Goal: Transaction & Acquisition: Purchase product/service

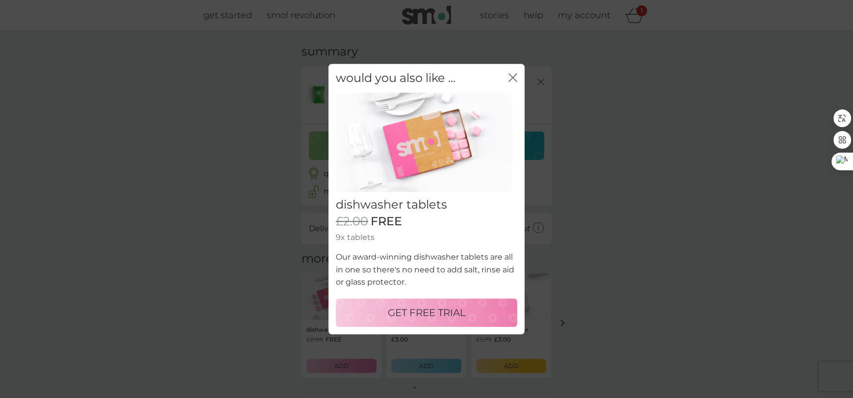
click at [423, 311] on p "GET FREE TRIAL" at bounding box center [427, 313] width 78 height 16
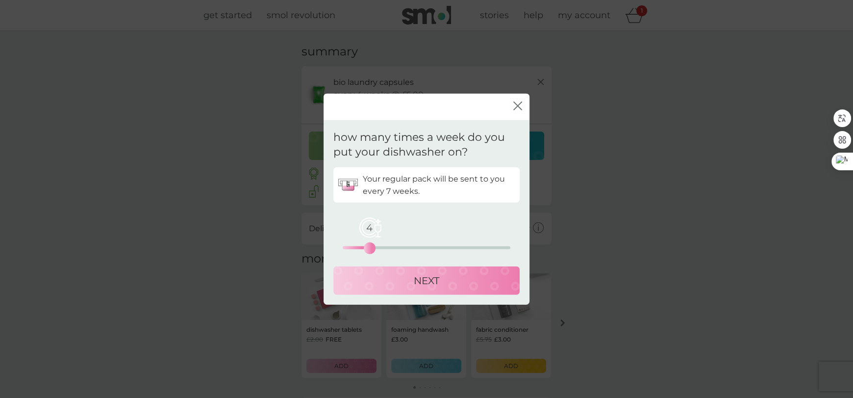
drag, startPoint x: 342, startPoint y: 250, endPoint x: 372, endPoint y: 247, distance: 29.6
click at [372, 247] on div "4" at bounding box center [370, 248] width 4 height 4
click at [385, 282] on div "NEXT" at bounding box center [426, 281] width 167 height 16
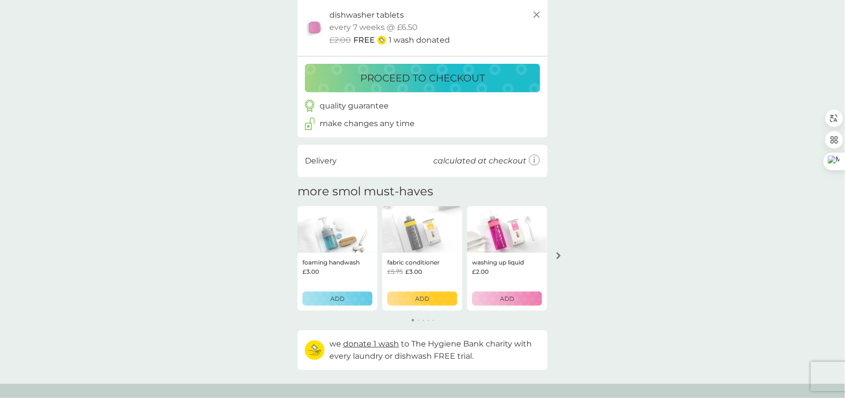
scroll to position [134, 0]
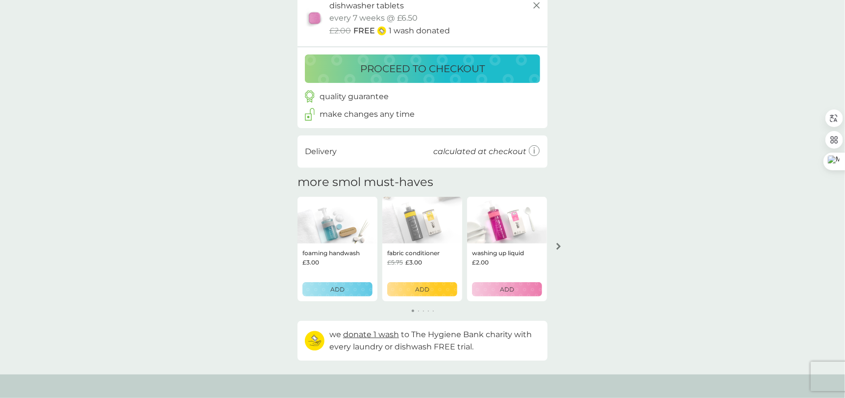
click at [422, 224] on img at bounding box center [422, 220] width 80 height 47
click at [414, 234] on img at bounding box center [422, 220] width 80 height 47
click at [412, 228] on img at bounding box center [422, 220] width 80 height 47
click at [397, 256] on p "fabric conditioner" at bounding box center [413, 252] width 52 height 9
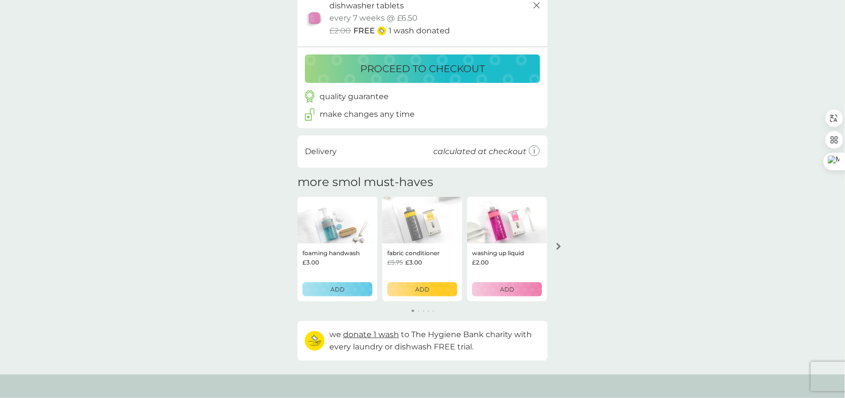
click at [401, 267] on div "fabric conditioner £5.75 £3.00 ADD" at bounding box center [422, 272] width 80 height 58
click at [421, 264] on span "£3.00" at bounding box center [414, 261] width 17 height 9
click at [421, 289] on p "ADD" at bounding box center [422, 288] width 14 height 9
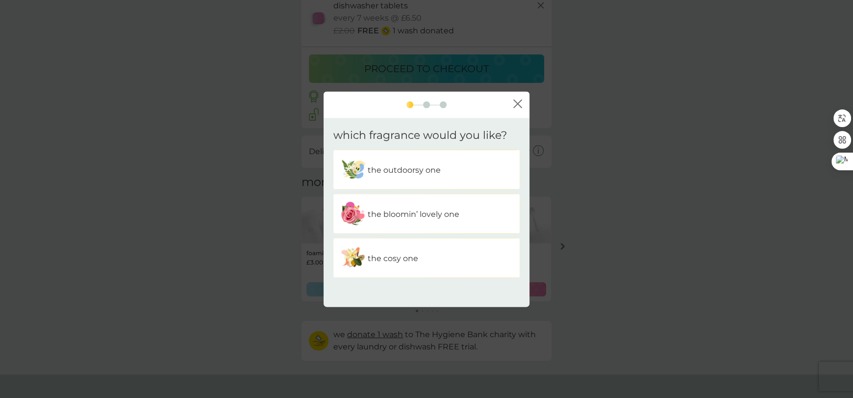
click at [415, 212] on p "the bloomin’ lovely one" at bounding box center [414, 213] width 92 height 13
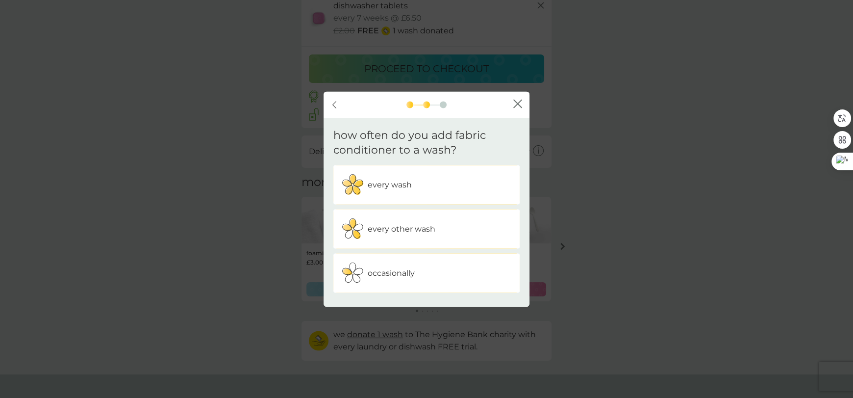
click at [460, 183] on div "every wash" at bounding box center [427, 185] width 172 height 25
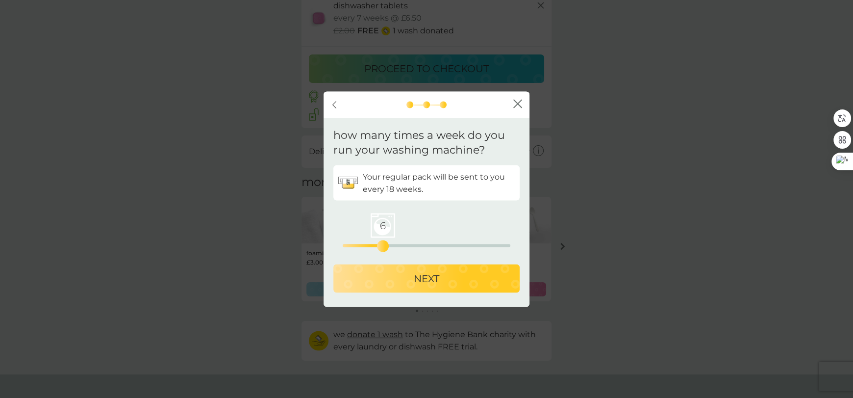
drag, startPoint x: 341, startPoint y: 245, endPoint x: 385, endPoint y: 247, distance: 44.2
click at [385, 247] on div "6" at bounding box center [383, 246] width 4 height 4
click at [386, 276] on div "NEXT" at bounding box center [426, 279] width 167 height 16
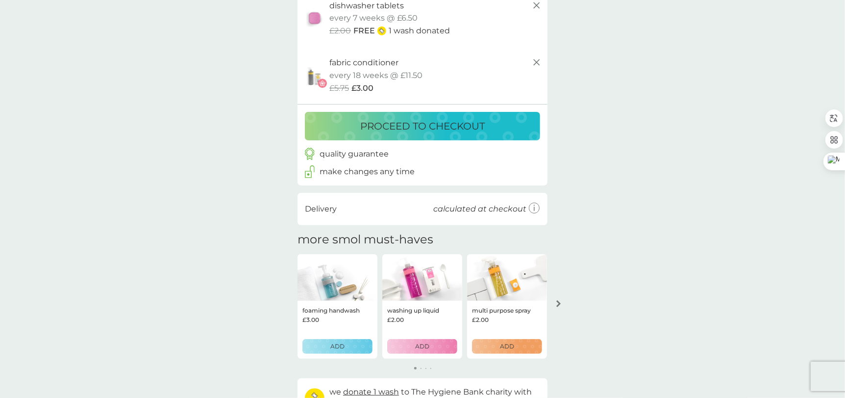
click at [496, 287] on img at bounding box center [507, 277] width 80 height 47
click at [555, 303] on div "arrow right" at bounding box center [559, 303] width 8 height 7
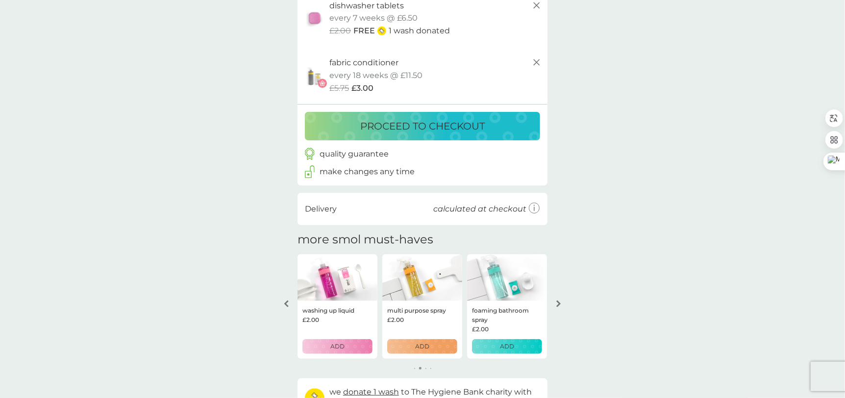
click at [555, 303] on div "arrow right" at bounding box center [559, 303] width 8 height 7
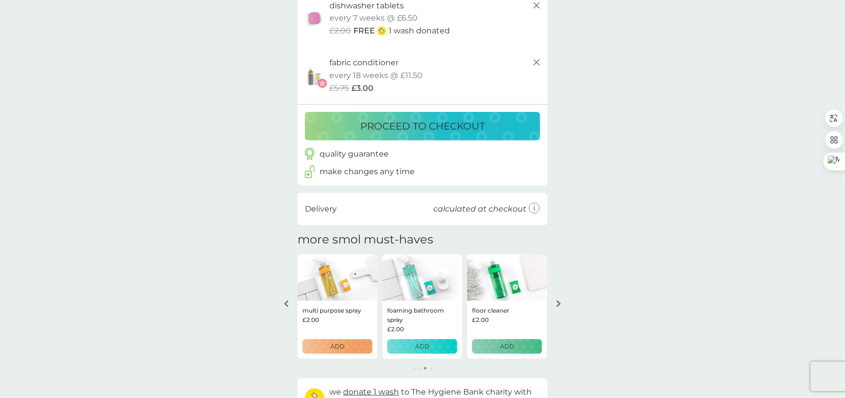
click at [555, 303] on div "arrow right" at bounding box center [559, 303] width 8 height 7
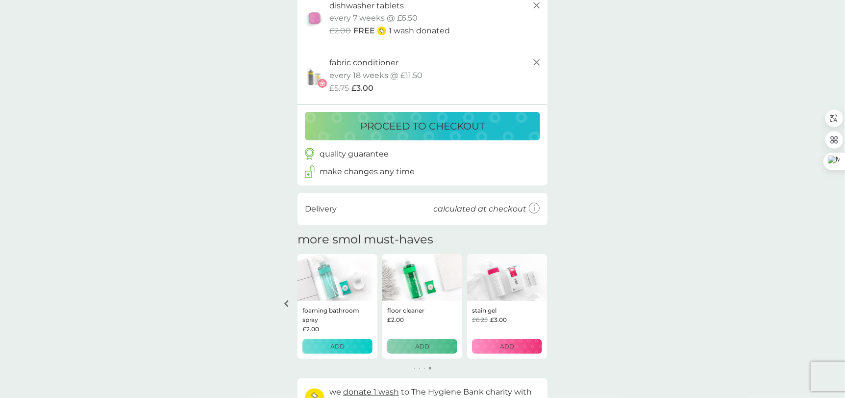
click at [555, 303] on div "your basket summary bio laundry capsules trial pack every 4 weeks @ £6.00 £2.00…" at bounding box center [422, 164] width 845 height 535
click at [290, 305] on div "arrow left" at bounding box center [286, 303] width 8 height 7
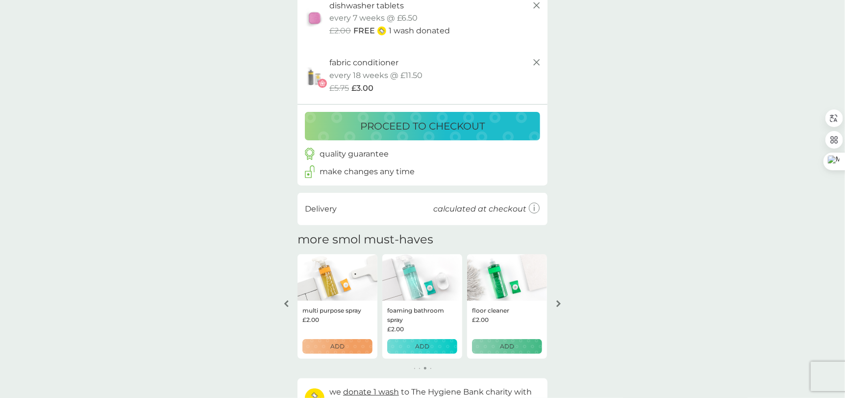
click at [290, 305] on div "arrow left" at bounding box center [286, 303] width 8 height 7
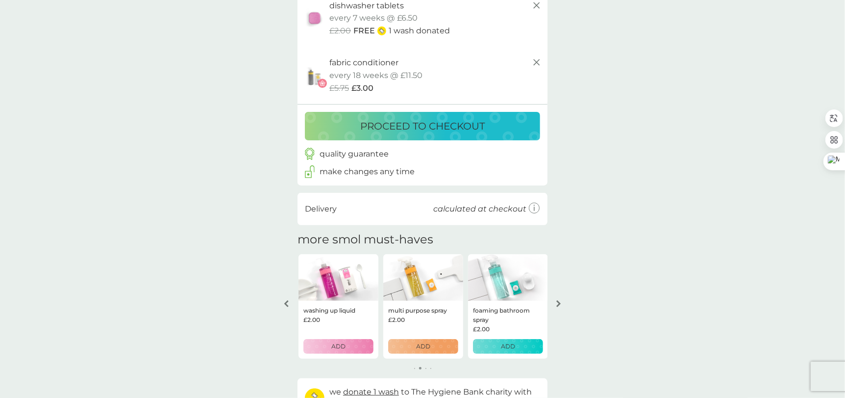
click at [422, 283] on img at bounding box center [423, 277] width 80 height 47
click at [415, 346] on p "ADD" at bounding box center [422, 345] width 14 height 9
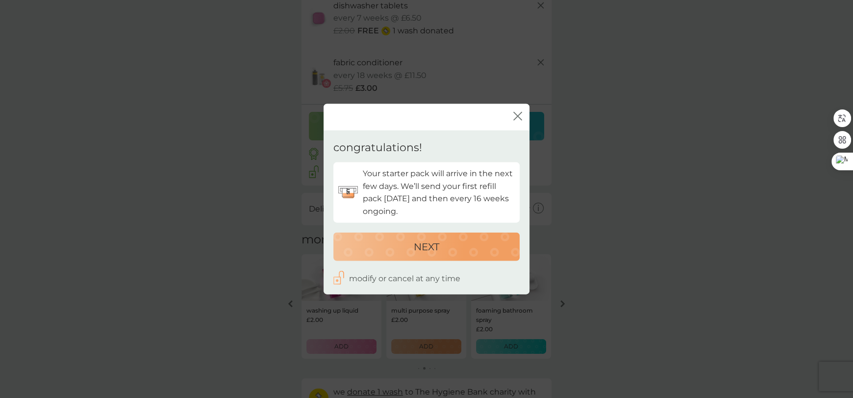
click at [436, 245] on p "NEXT" at bounding box center [426, 246] width 25 height 16
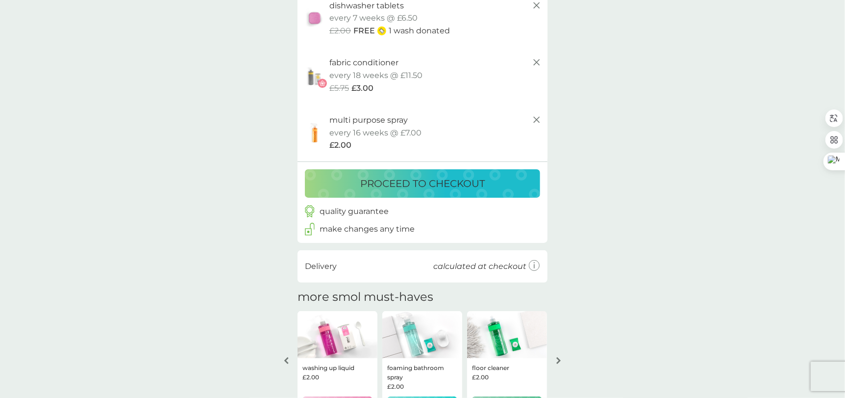
click at [362, 116] on p "multi purpose spray" at bounding box center [369, 120] width 78 height 13
click at [323, 342] on img at bounding box center [338, 334] width 80 height 47
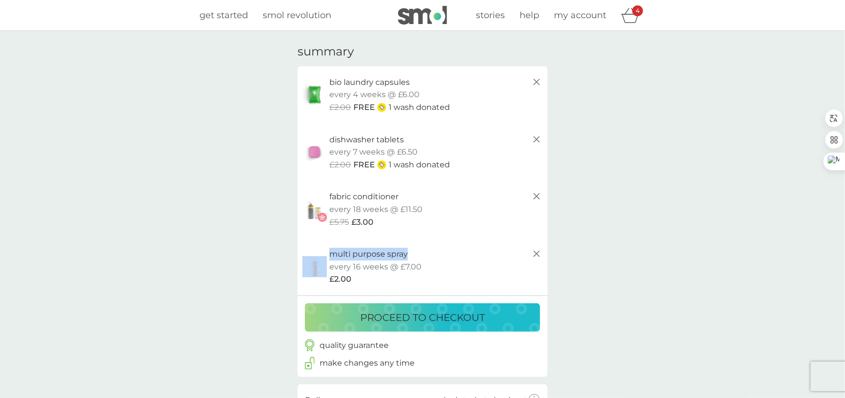
drag, startPoint x: 422, startPoint y: 249, endPoint x: 321, endPoint y: 254, distance: 101.1
click at [321, 255] on div "multi purpose spray trial pack every 16 weeks @ £7.00 £2.00" at bounding box center [423, 267] width 240 height 38
click at [336, 253] on p "multi purpose spray" at bounding box center [369, 254] width 78 height 13
drag, startPoint x: 330, startPoint y: 255, endPoint x: 411, endPoint y: 255, distance: 80.9
click at [411, 255] on div "multi purpose spray" at bounding box center [436, 254] width 213 height 13
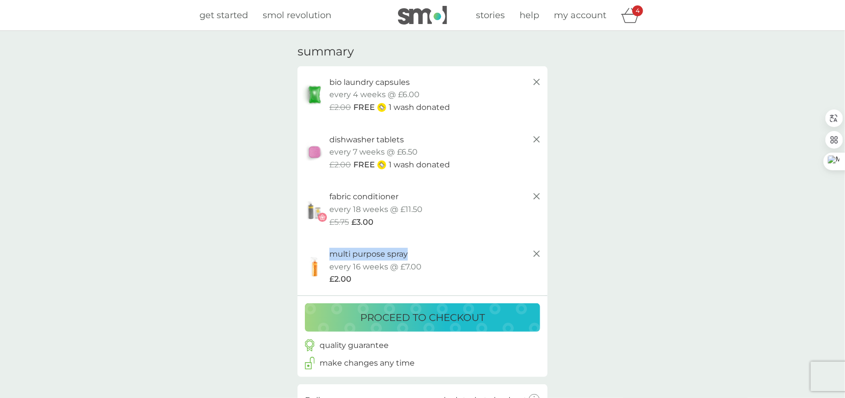
copy p "multi purpose spray"
